Goal: Task Accomplishment & Management: Use online tool/utility

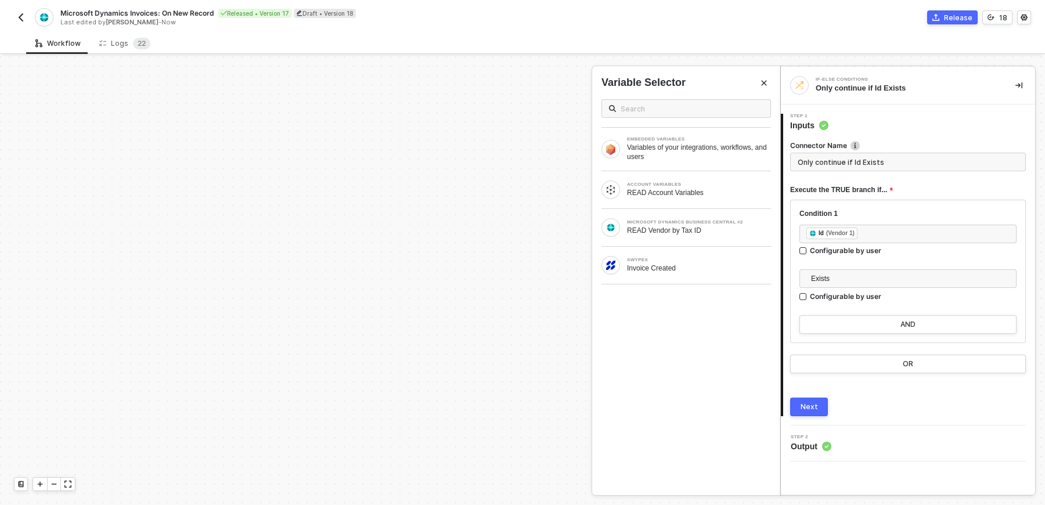
scroll to position [405, 264]
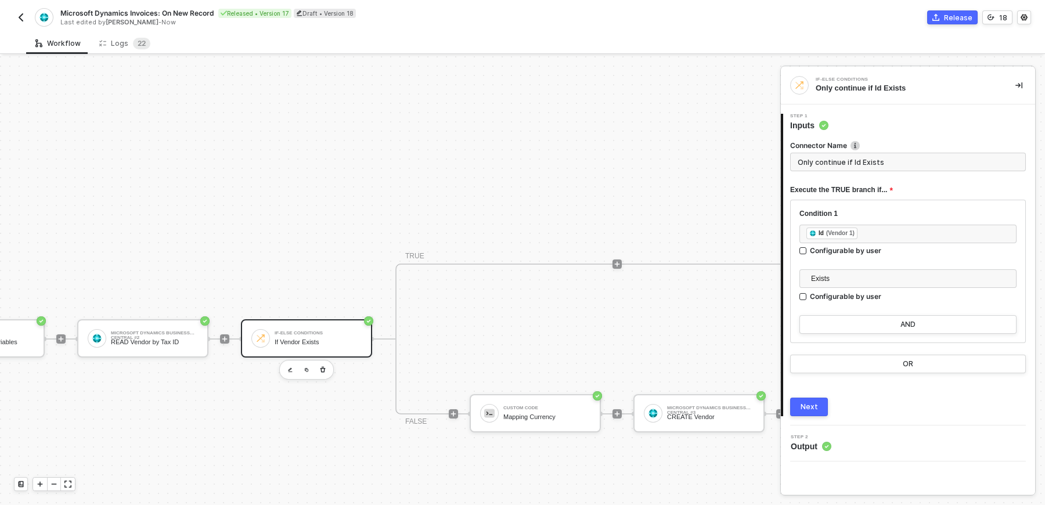
drag, startPoint x: 416, startPoint y: 163, endPoint x: 553, endPoint y: 163, distance: 137.1
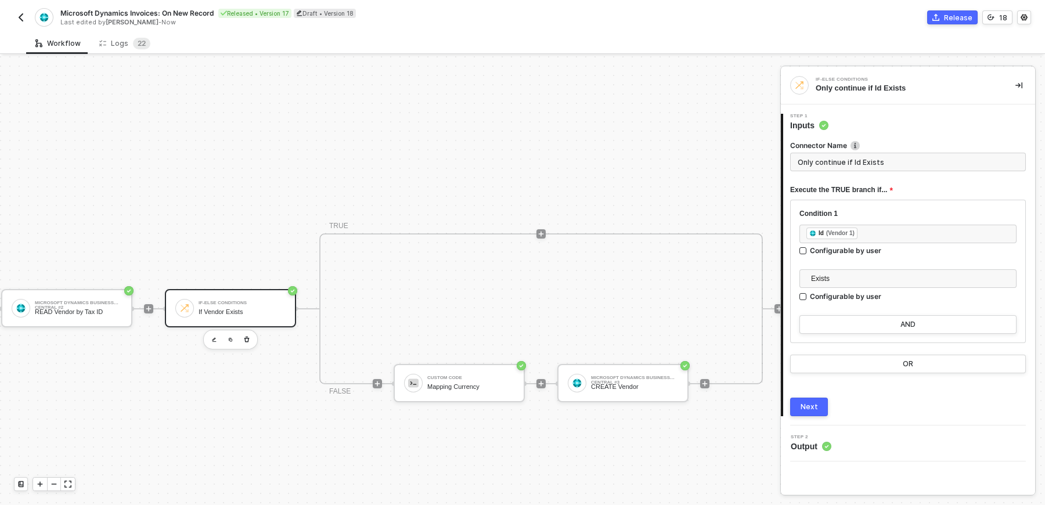
scroll to position [436, 0]
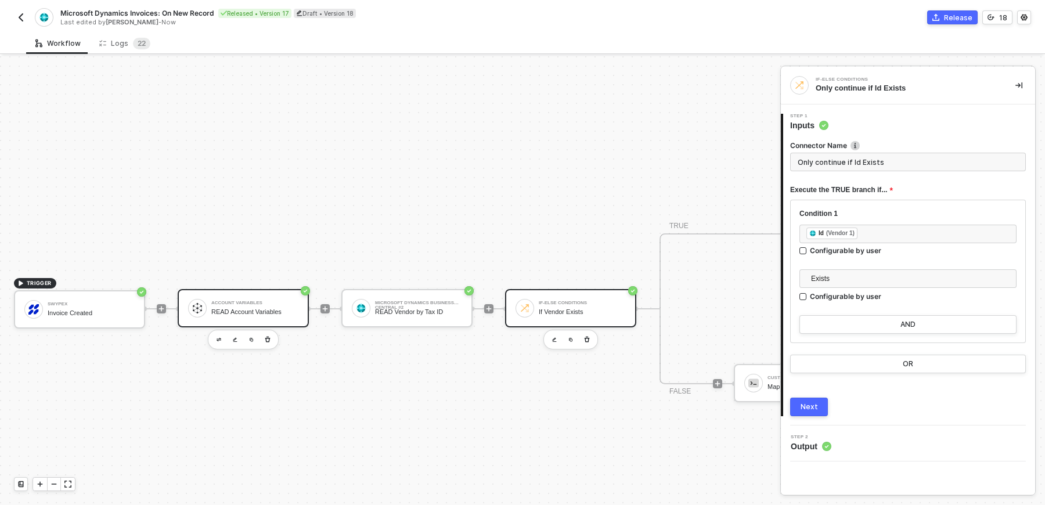
click at [233, 319] on div "Account Variables READ Account Variables" at bounding box center [243, 308] width 131 height 38
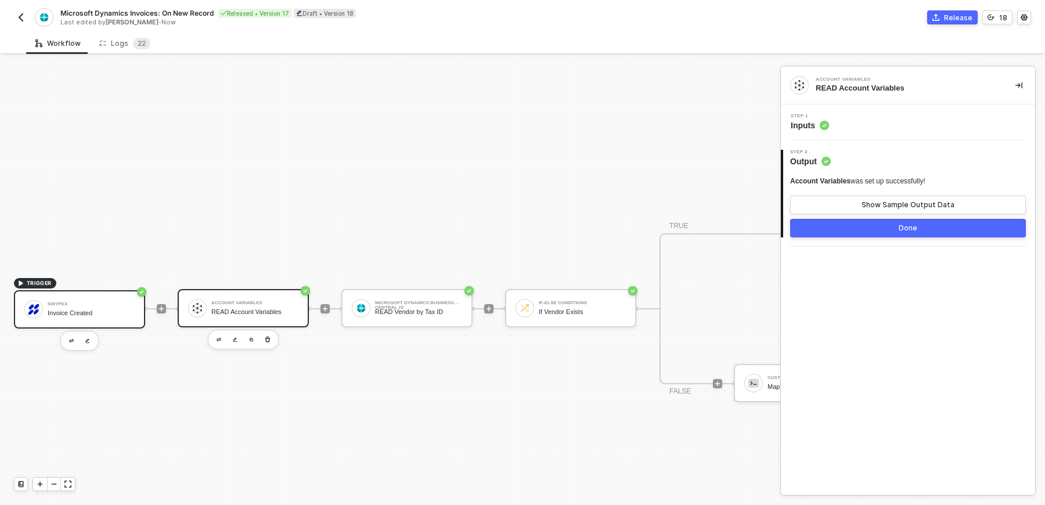
click at [62, 307] on div "Swypex Invoice Created" at bounding box center [91, 310] width 87 height 22
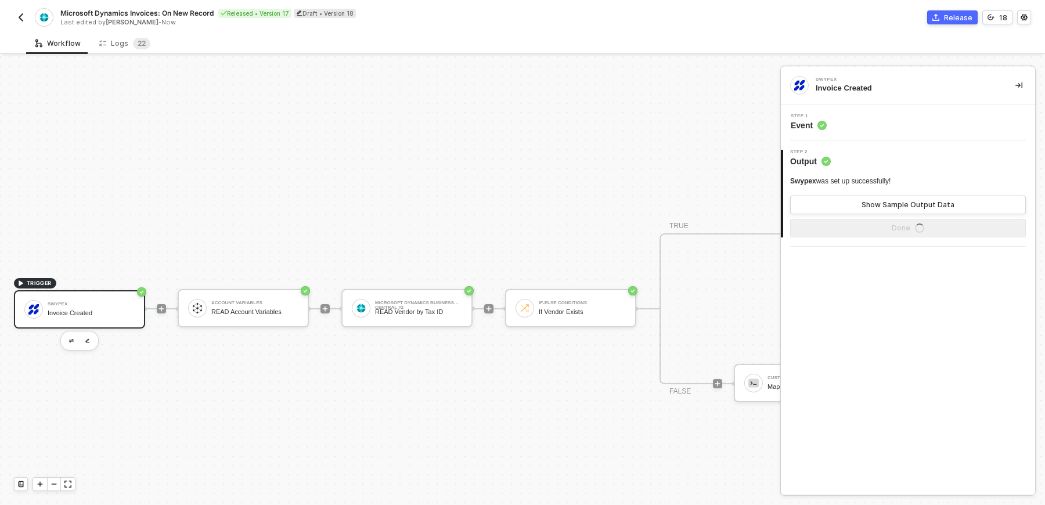
click at [62, 307] on div "Swypex Invoice Created" at bounding box center [91, 310] width 87 height 22
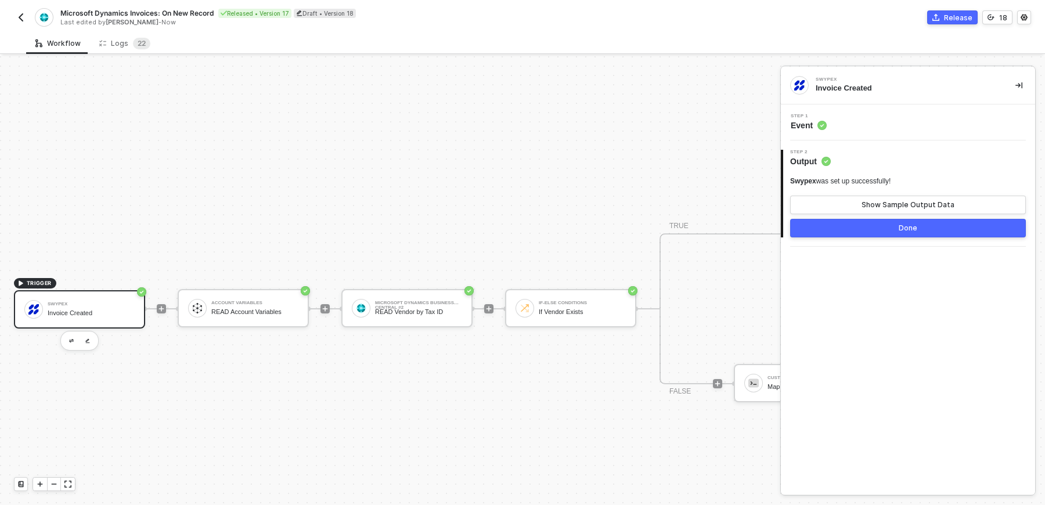
click at [851, 134] on div "Step 1 Event" at bounding box center [908, 123] width 254 height 36
click at [851, 133] on div "Step 1 Event" at bounding box center [908, 123] width 254 height 36
click at [851, 126] on div "Step 1 Event" at bounding box center [909, 122] width 251 height 17
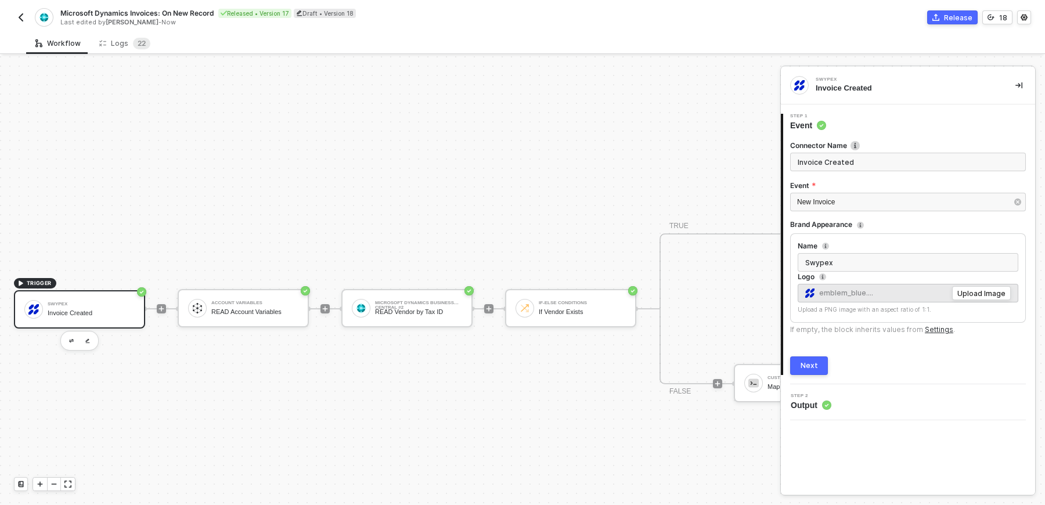
click at [872, 409] on div "2 Step 2 Output" at bounding box center [908, 402] width 254 height 36
click at [823, 407] on icon at bounding box center [826, 405] width 9 height 9
click at [810, 357] on button "Next" at bounding box center [809, 366] width 38 height 19
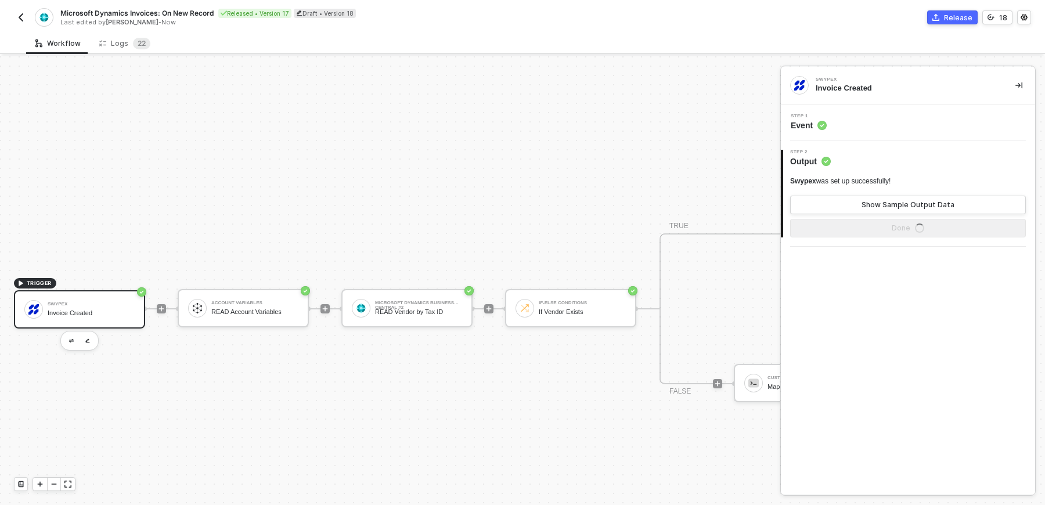
click at [858, 177] on div "Swypex was set up successfully!" at bounding box center [840, 182] width 100 height 10
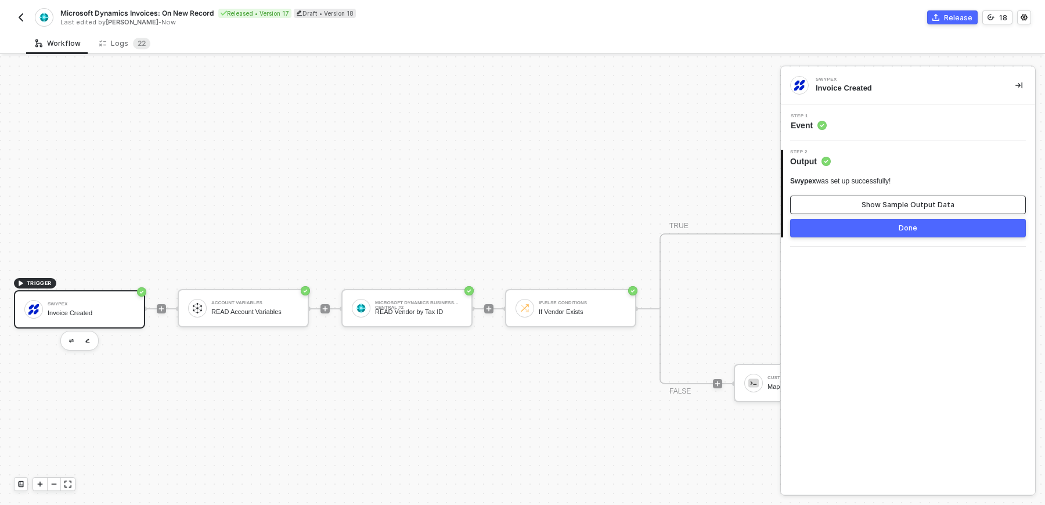
click at [867, 197] on button "Show Sample Output Data" at bounding box center [908, 205] width 236 height 19
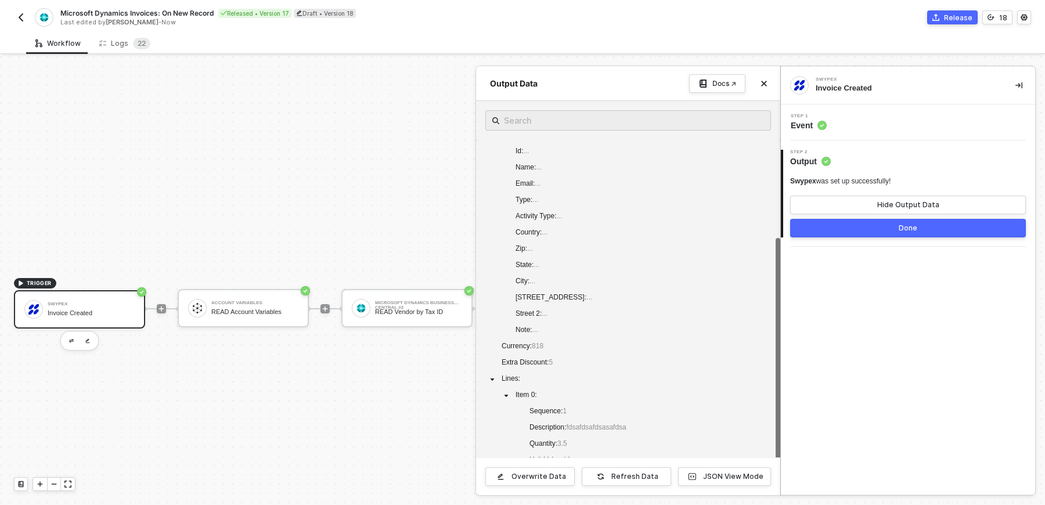
scroll to position [134, 0]
click at [314, 383] on div at bounding box center [522, 280] width 1045 height 449
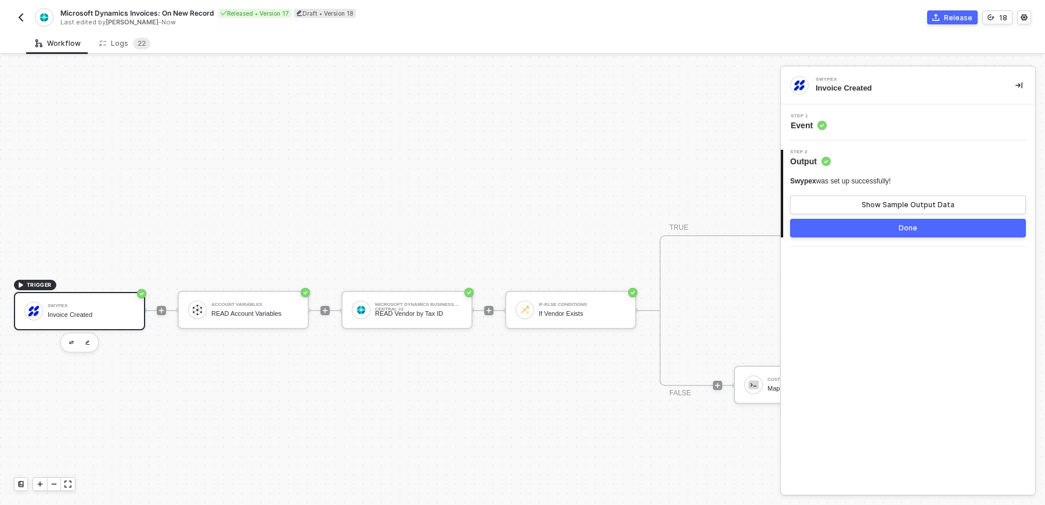
scroll to position [433, 0]
click at [1024, 83] on button "button" at bounding box center [1019, 85] width 14 height 14
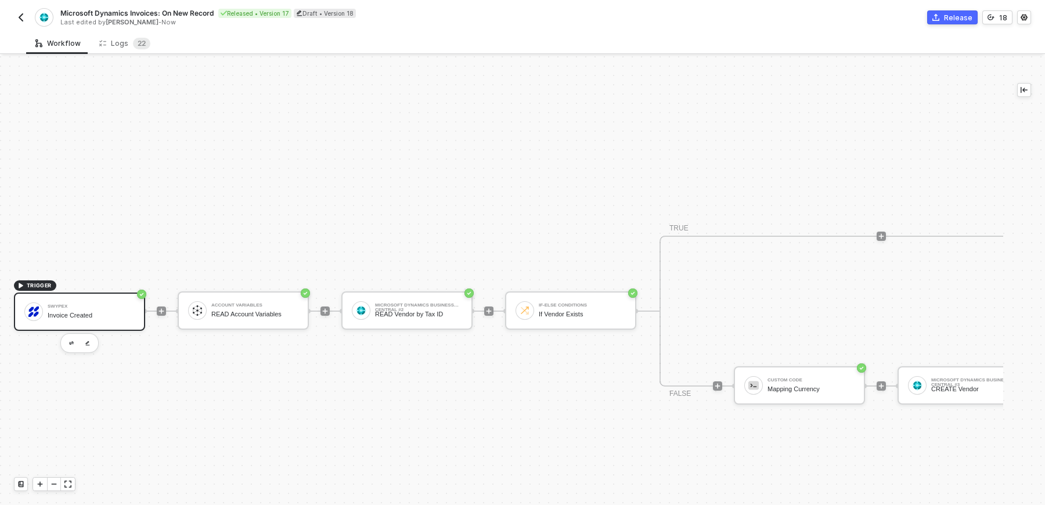
click at [106, 314] on div "Invoice Created" at bounding box center [91, 316] width 87 height 8
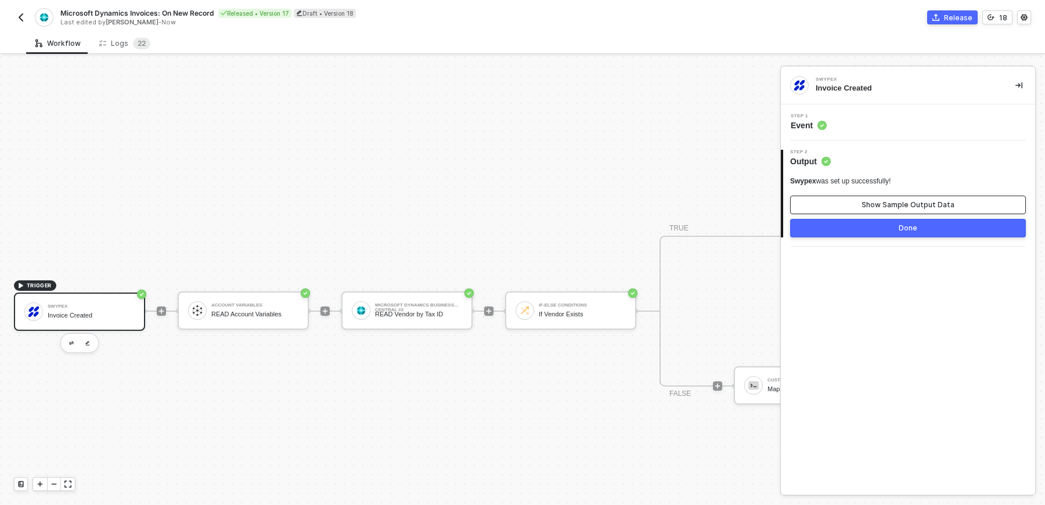
click at [833, 199] on button "Show Sample Output Data" at bounding box center [908, 205] width 236 height 19
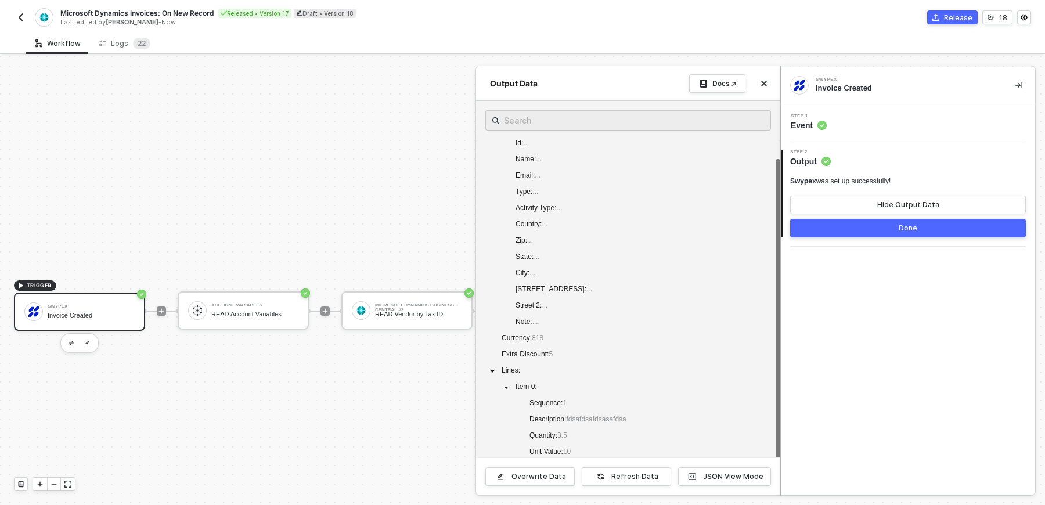
scroll to position [0, 0]
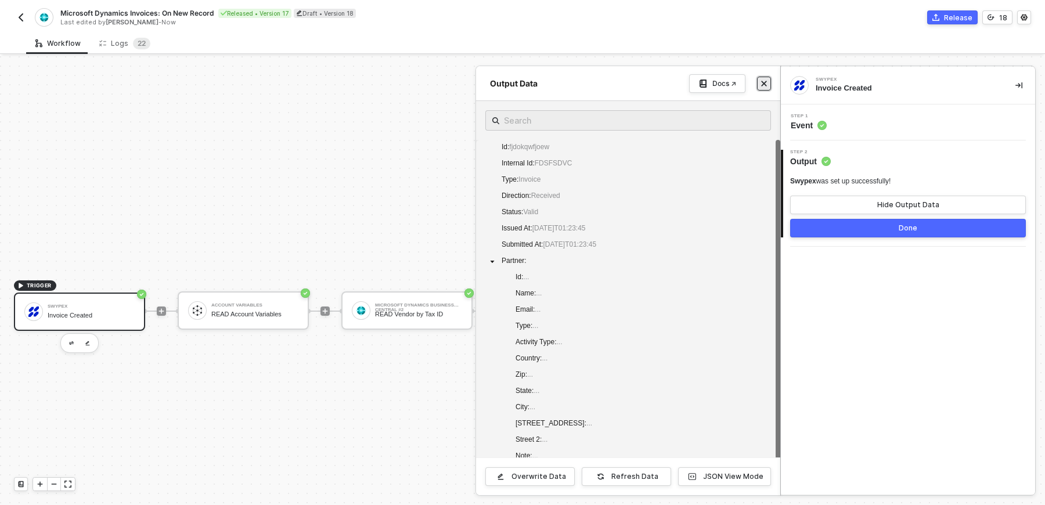
click at [766, 85] on icon "icon-close" at bounding box center [764, 83] width 5 height 5
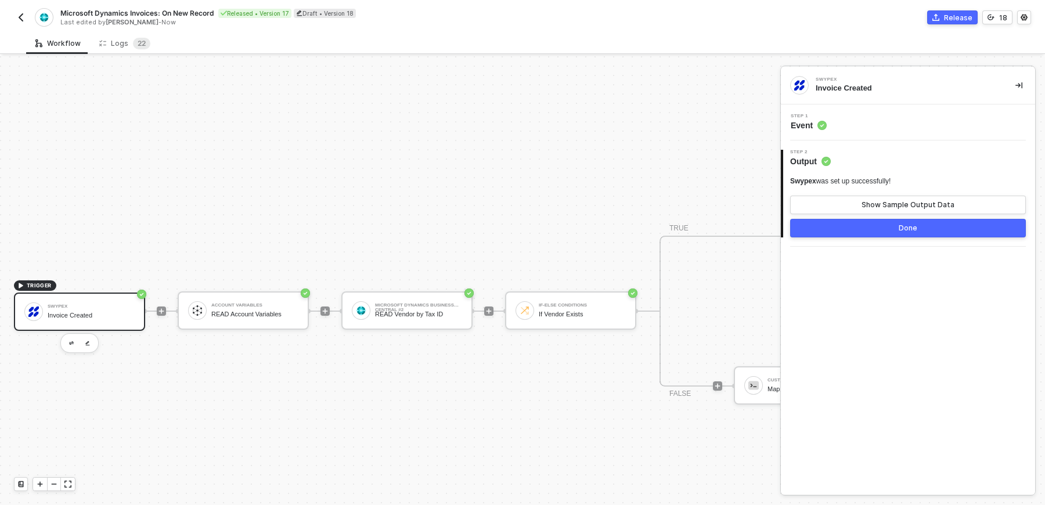
click at [954, 223] on button "Done" at bounding box center [908, 228] width 236 height 19
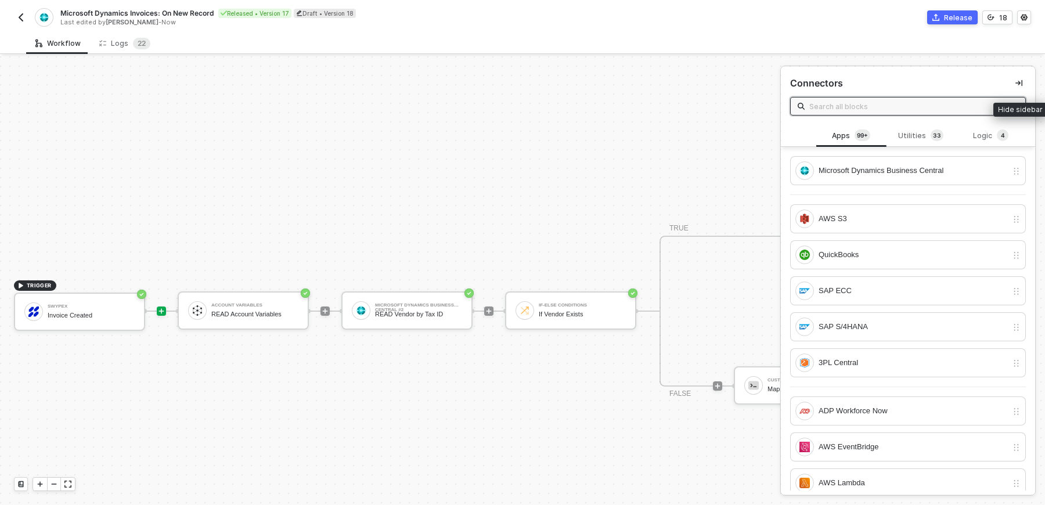
click at [1019, 88] on button "button" at bounding box center [1019, 83] width 14 height 14
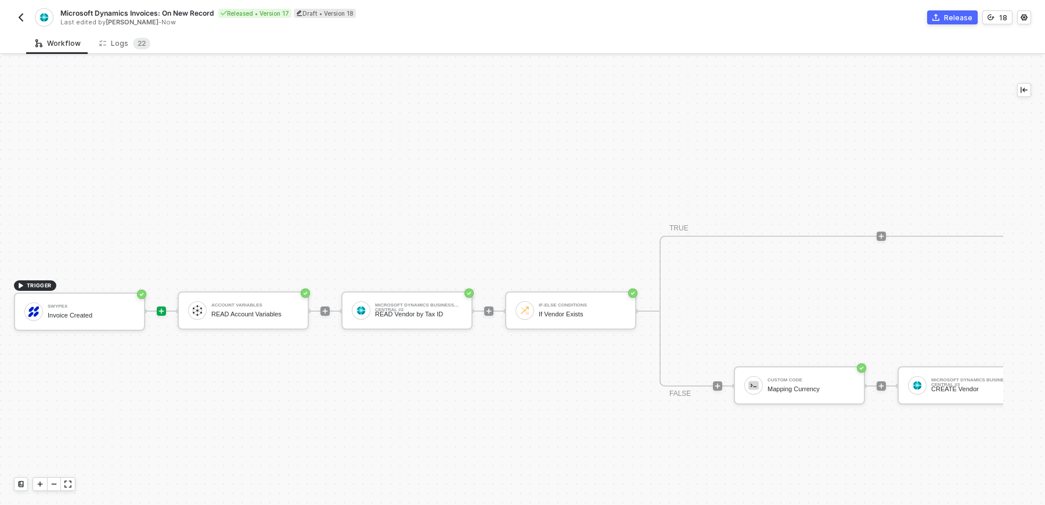
click at [211, 315] on div "READ Account Variables" at bounding box center [254, 315] width 87 height 8
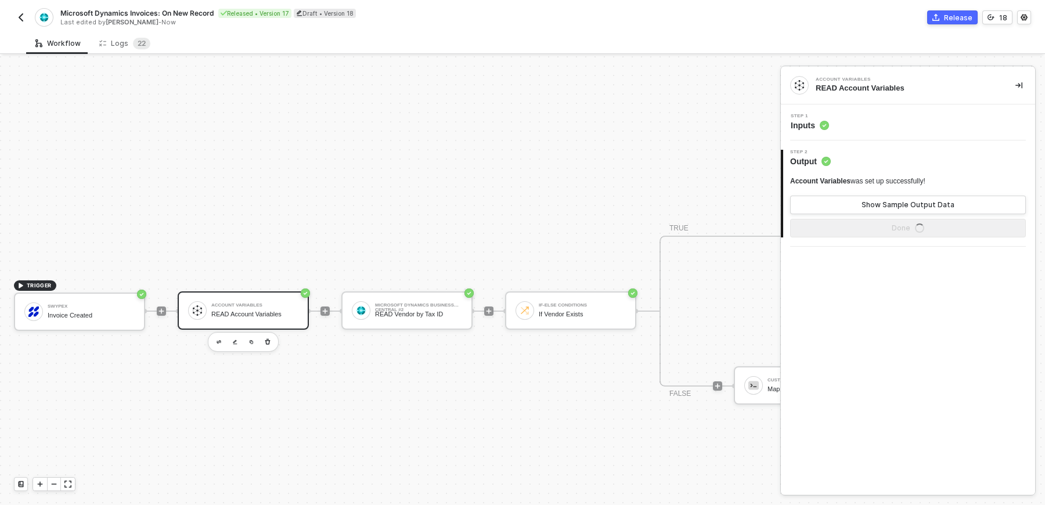
click at [887, 124] on div "Step 1 Inputs" at bounding box center [909, 122] width 251 height 17
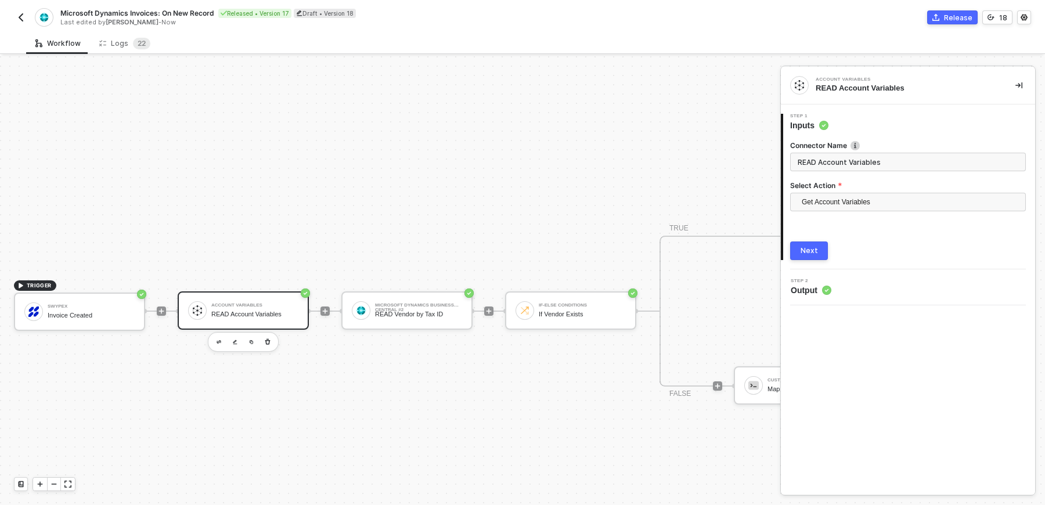
click at [840, 285] on div "Step 2 Output" at bounding box center [909, 287] width 251 height 17
click at [818, 243] on button "Next" at bounding box center [809, 251] width 38 height 19
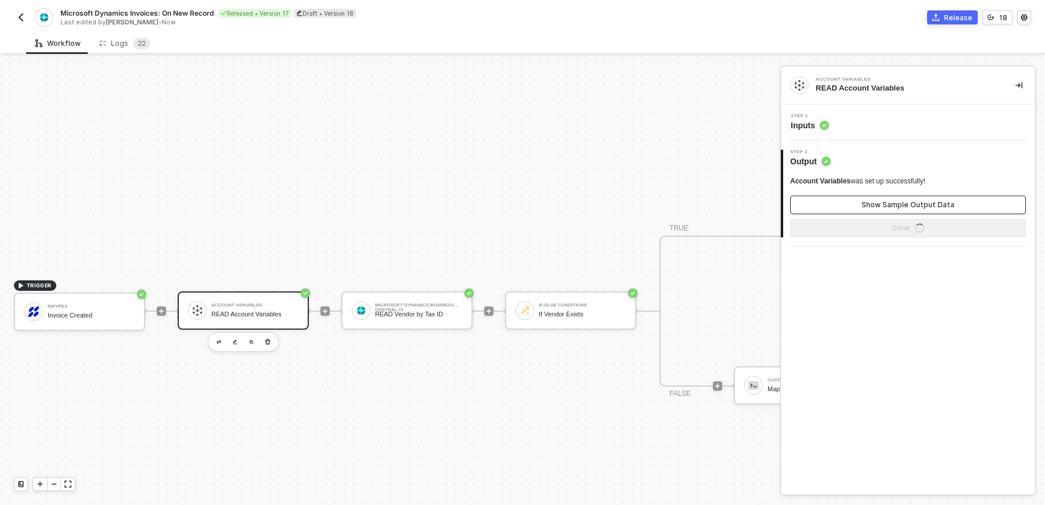
click at [863, 199] on button "Show Sample Output Data" at bounding box center [908, 205] width 236 height 19
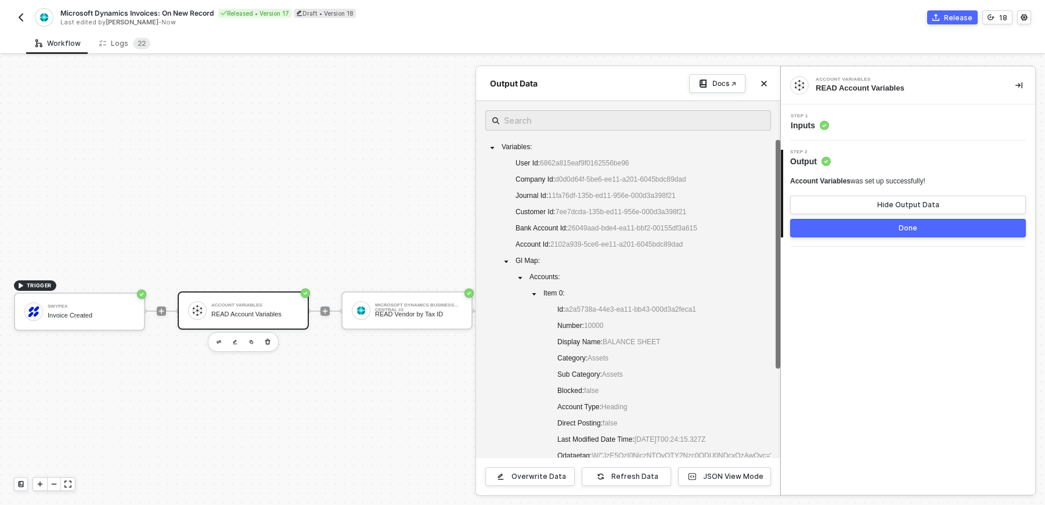
click at [864, 134] on div "Step 1 Inputs" at bounding box center [908, 123] width 254 height 36
click at [823, 120] on span "Inputs" at bounding box center [810, 126] width 38 height 12
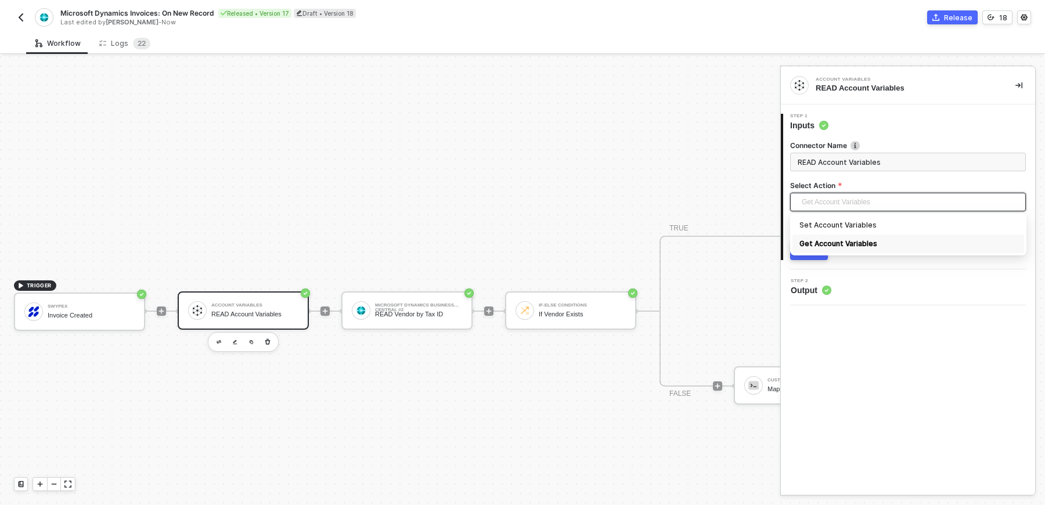
click at [848, 205] on span "Get Account Variables" at bounding box center [910, 201] width 217 height 17
click at [869, 328] on div "Account Variables READ Account Variables 1 Step 1 Inputs Connector Name READ Ac…" at bounding box center [908, 281] width 254 height 428
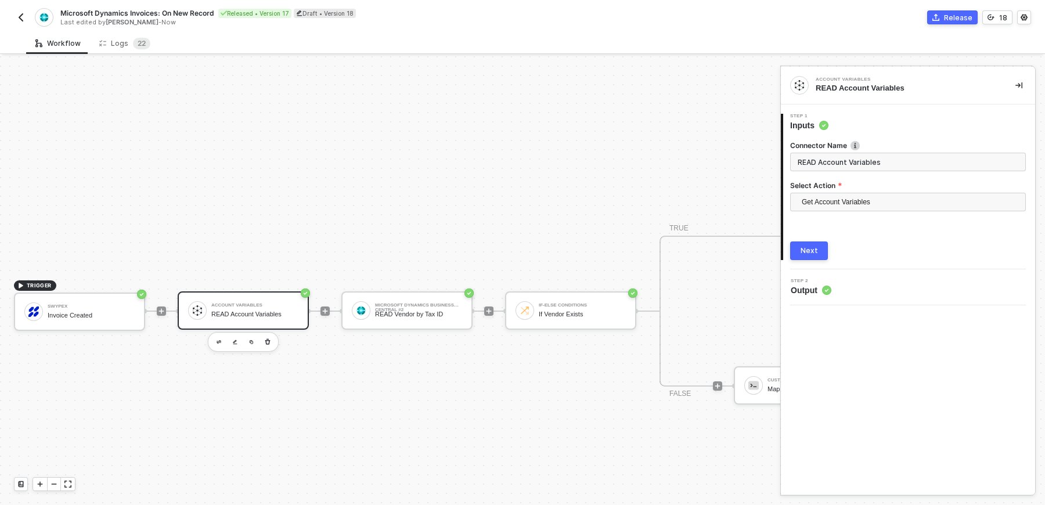
scroll to position [422, 0]
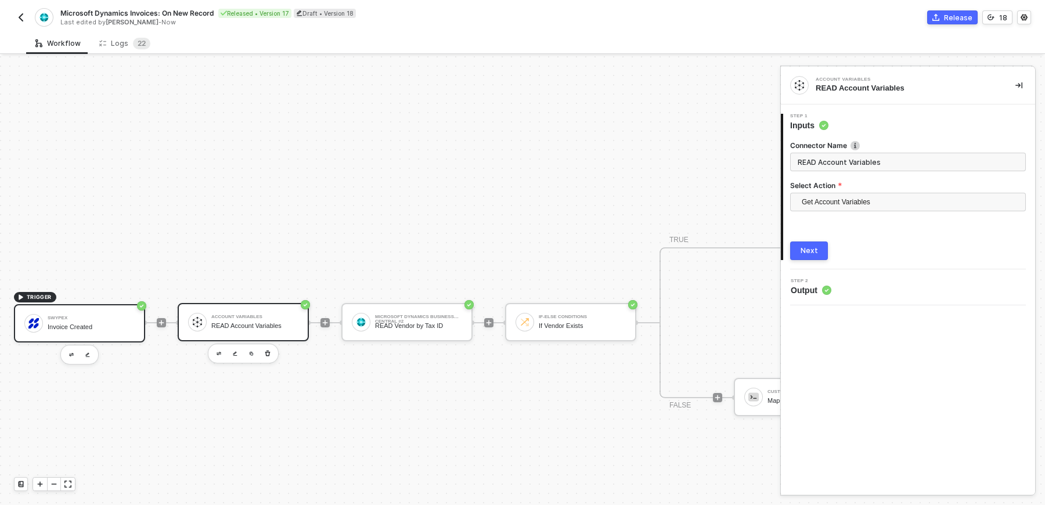
click at [101, 326] on div "Invoice Created" at bounding box center [91, 328] width 87 height 8
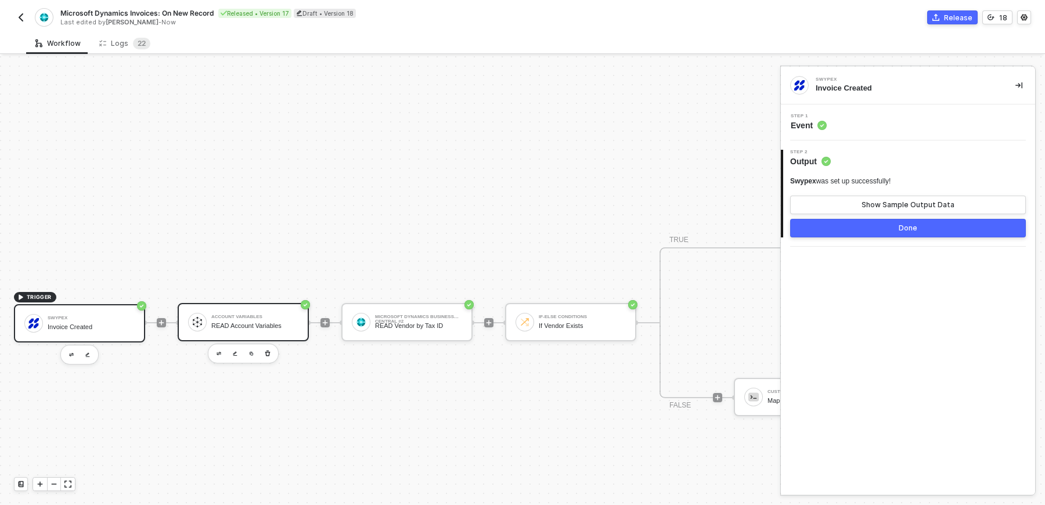
click at [278, 332] on div "Account Variables READ Account Variables" at bounding box center [254, 322] width 87 height 22
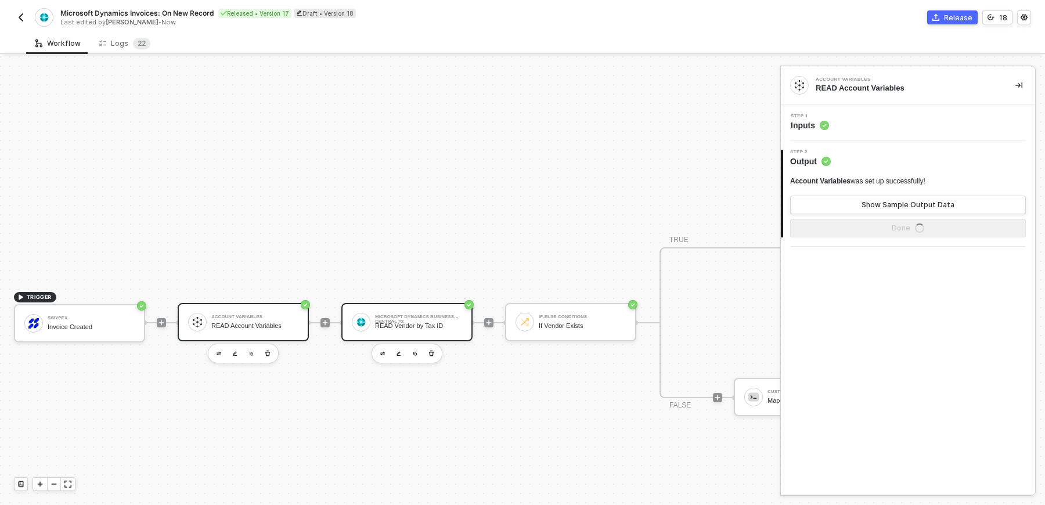
click at [398, 330] on div "Microsoft Dynamics Business Central #2 READ Vendor by Tax ID" at bounding box center [418, 322] width 87 height 22
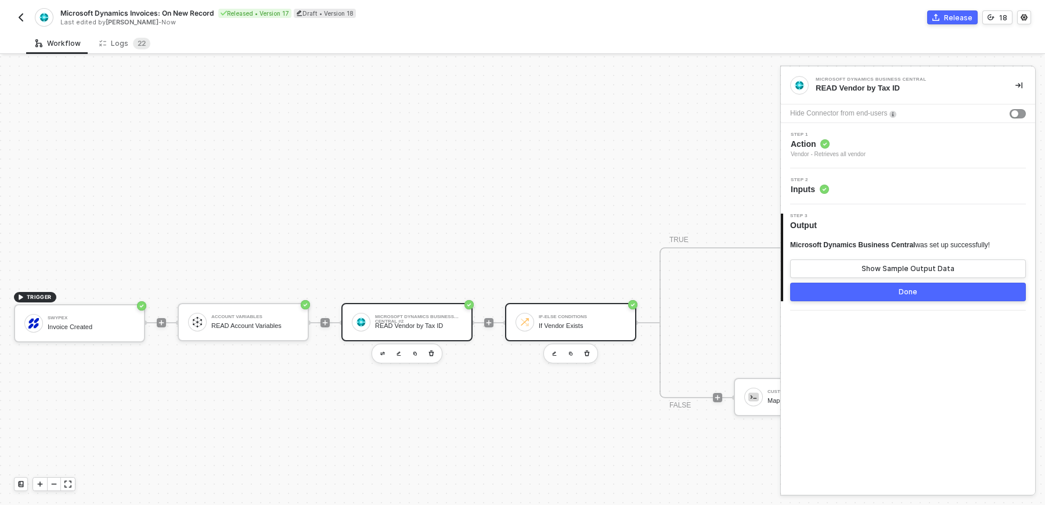
click at [610, 322] on div "If Vendor Exists" at bounding box center [582, 326] width 87 height 8
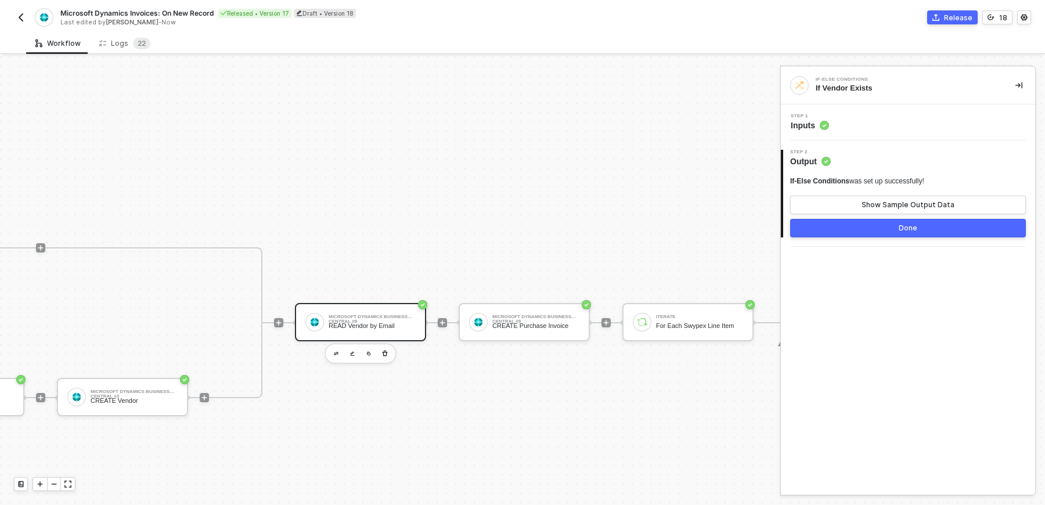
scroll to position [422, 907]
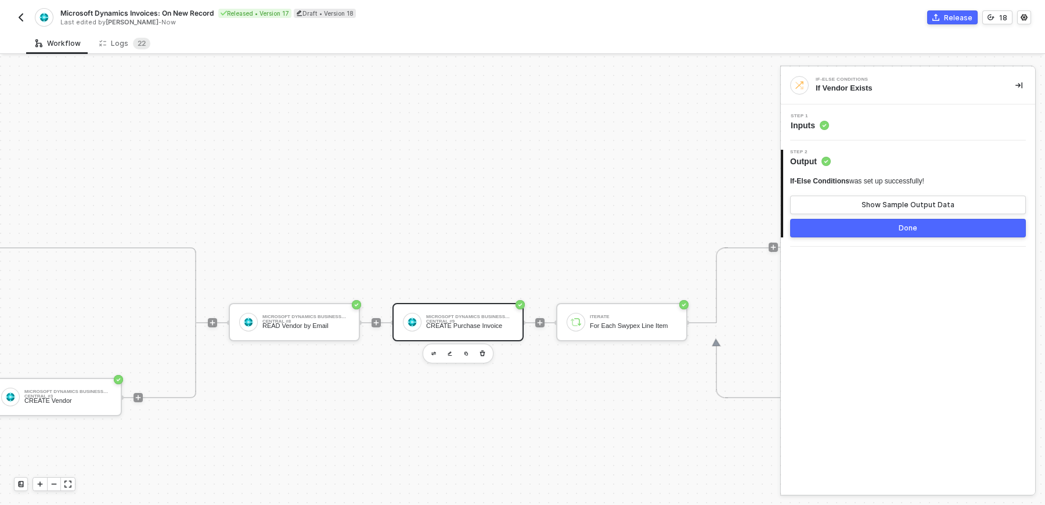
click at [467, 328] on div "CREATE Purchase Invoice" at bounding box center [469, 326] width 87 height 8
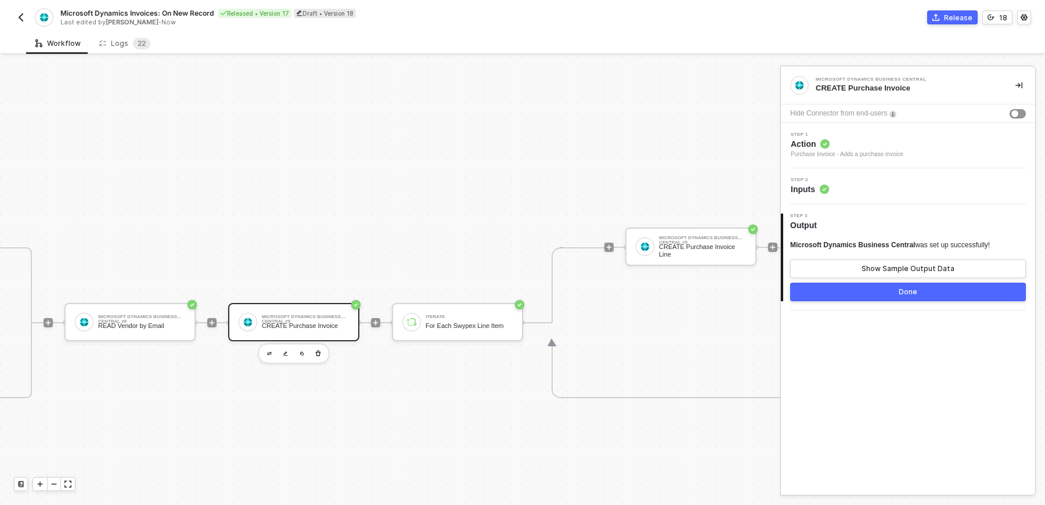
scroll to position [422, 1069]
click at [143, 319] on div "Microsoft Dynamics Business Central #8 READ Vendor by Email" at bounding box center [144, 322] width 87 height 22
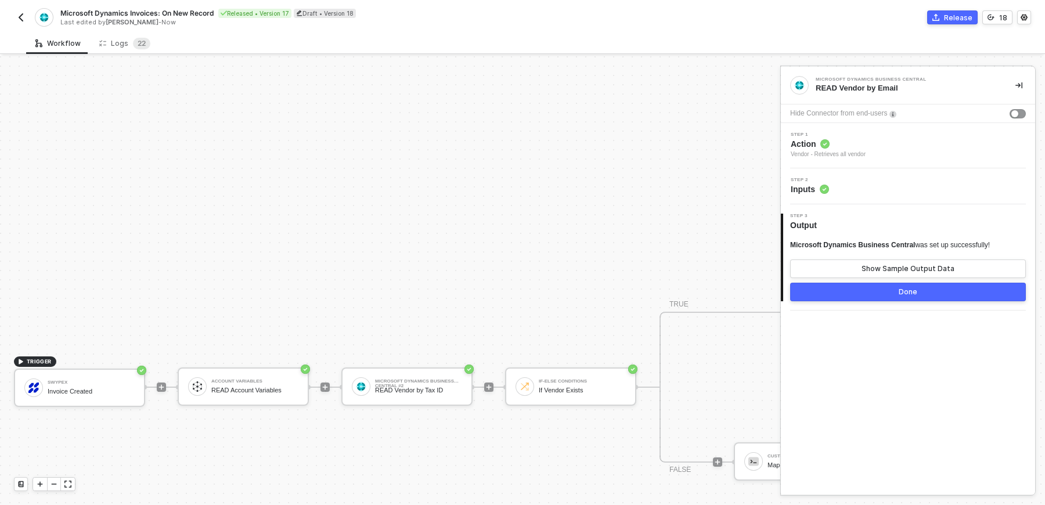
scroll to position [333, 0]
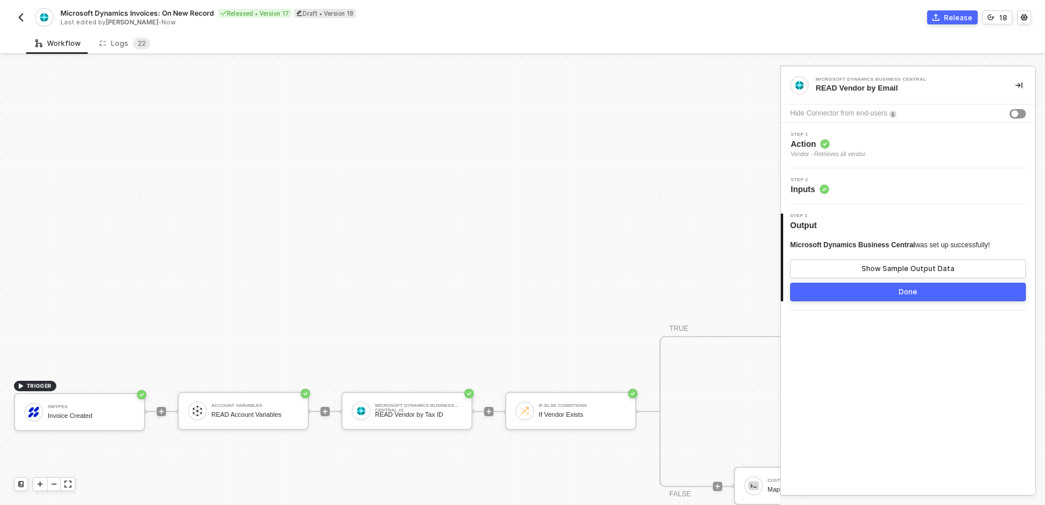
click at [16, 17] on img "button" at bounding box center [20, 17] width 9 height 9
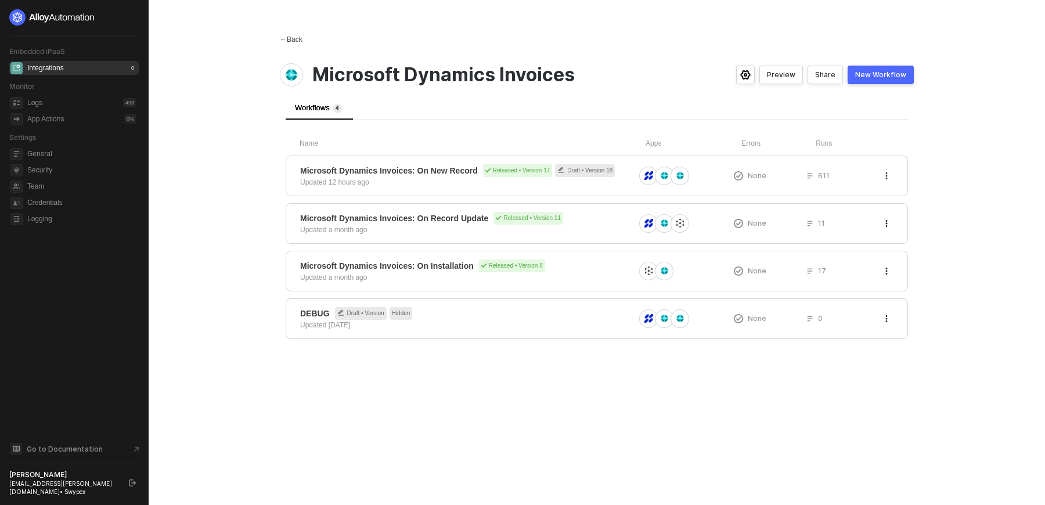
click at [285, 38] on span "←" at bounding box center [283, 39] width 7 height 8
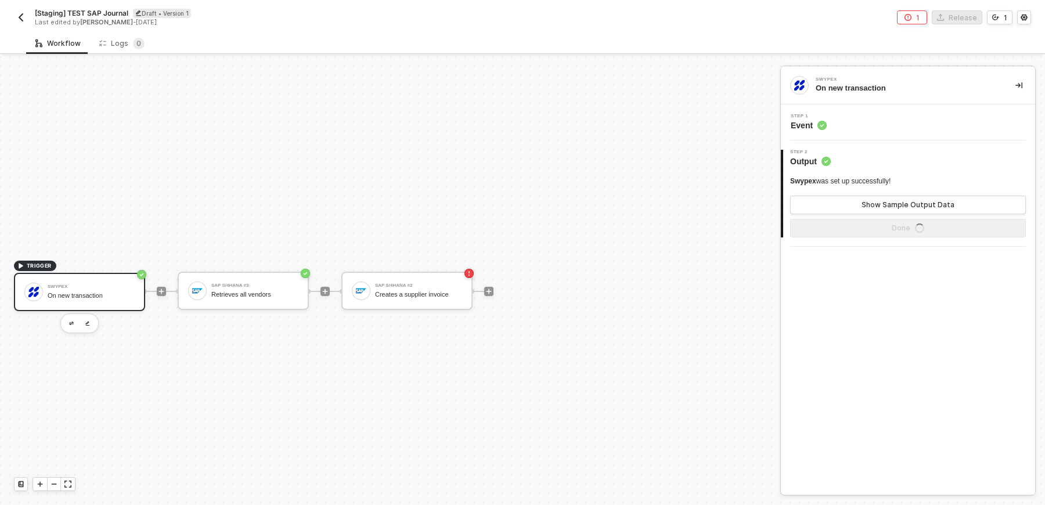
scroll to position [21, 0]
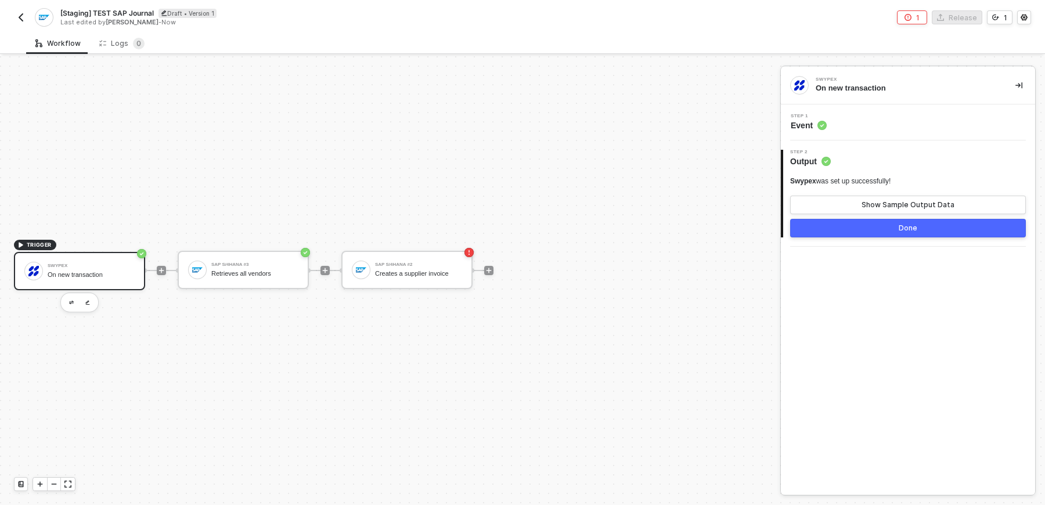
click at [17, 14] on img "button" at bounding box center [20, 17] width 9 height 9
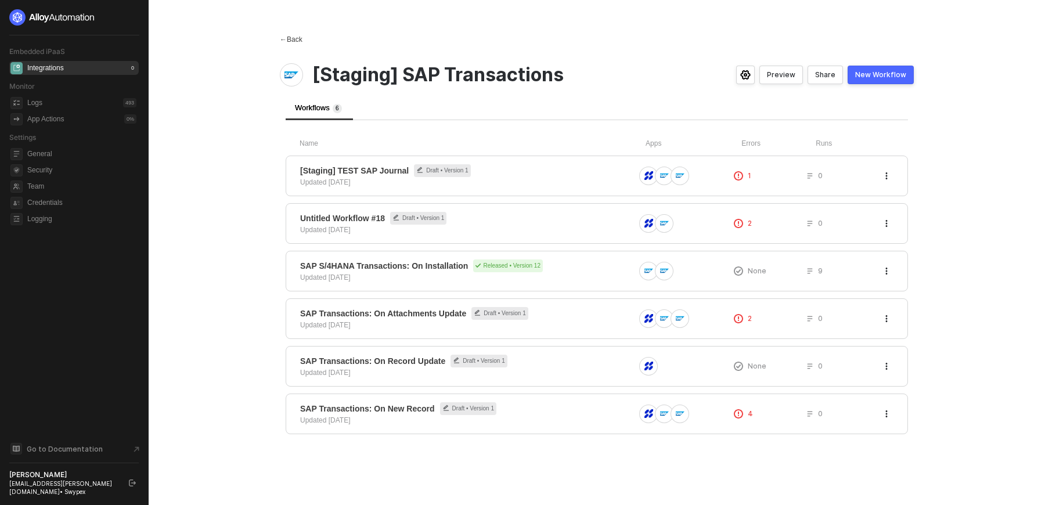
click at [289, 35] on div "← Back" at bounding box center [291, 40] width 23 height 10
